Goal: Register for event/course

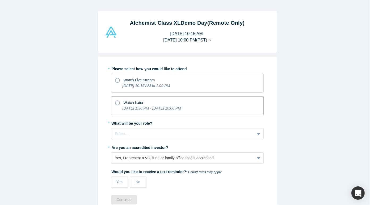
click at [134, 103] on span "Watch Later" at bounding box center [134, 102] width 20 height 4
click at [0, 0] on input "Watch Later [DATE] 1:30 PM - [DATE] 10:00 PM" at bounding box center [0, 0] width 0 height 0
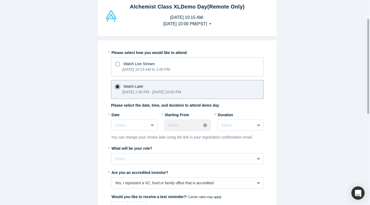
scroll to position [40, 0]
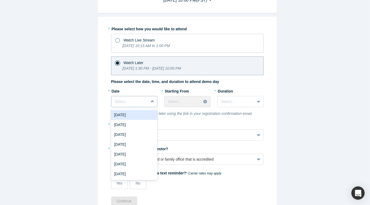
click at [148, 104] on div at bounding box center [152, 102] width 8 height 10
click at [140, 116] on div "[DATE]" at bounding box center [134, 115] width 46 height 10
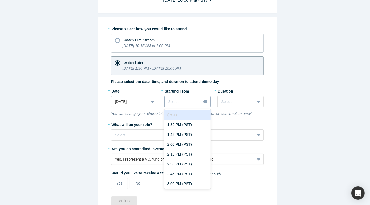
click at [178, 100] on div at bounding box center [182, 101] width 29 height 7
click at [188, 124] on div "1:30 PM (PST)" at bounding box center [187, 125] width 46 height 10
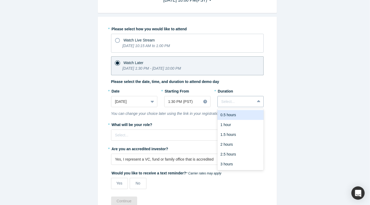
click at [230, 102] on div at bounding box center [235, 101] width 29 height 7
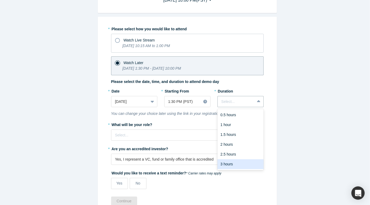
click at [229, 162] on div "3 hours" at bounding box center [240, 164] width 46 height 10
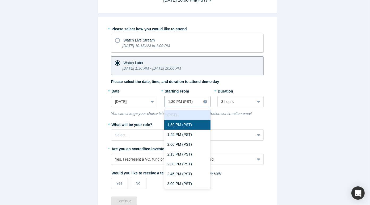
click at [193, 101] on div at bounding box center [182, 101] width 29 height 7
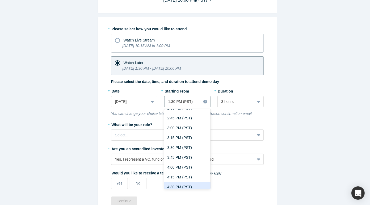
scroll to position [60, 0]
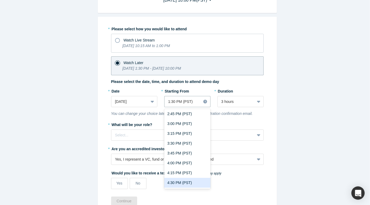
click at [183, 182] on div "4:30 PM (PST)" at bounding box center [187, 183] width 46 height 10
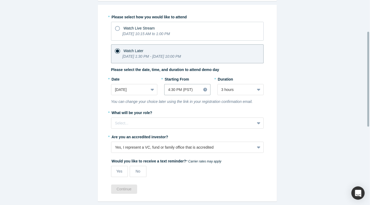
scroll to position [67, 0]
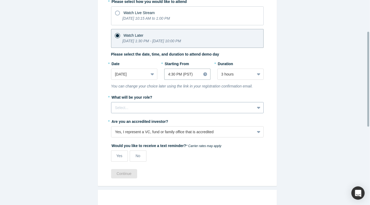
click at [211, 102] on div "Select..." at bounding box center [187, 107] width 152 height 11
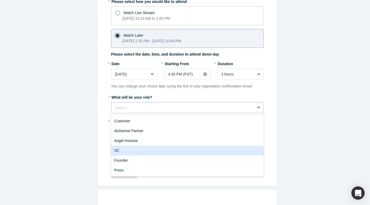
click at [175, 146] on div "VC" at bounding box center [187, 151] width 152 height 10
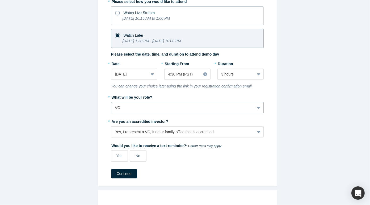
click at [137, 158] on div "No" at bounding box center [137, 156] width 5 height 6
click at [0, 0] on input "No" at bounding box center [0, 0] width 0 height 0
click at [127, 177] on button "Continue" at bounding box center [124, 173] width 26 height 9
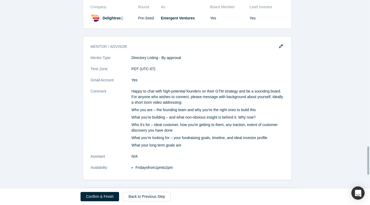
scroll to position [1049, 0]
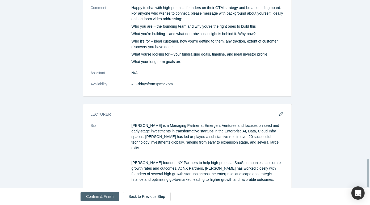
click at [90, 198] on button "Confirm & Finish" at bounding box center [99, 196] width 39 height 9
